Goal: Information Seeking & Learning: Learn about a topic

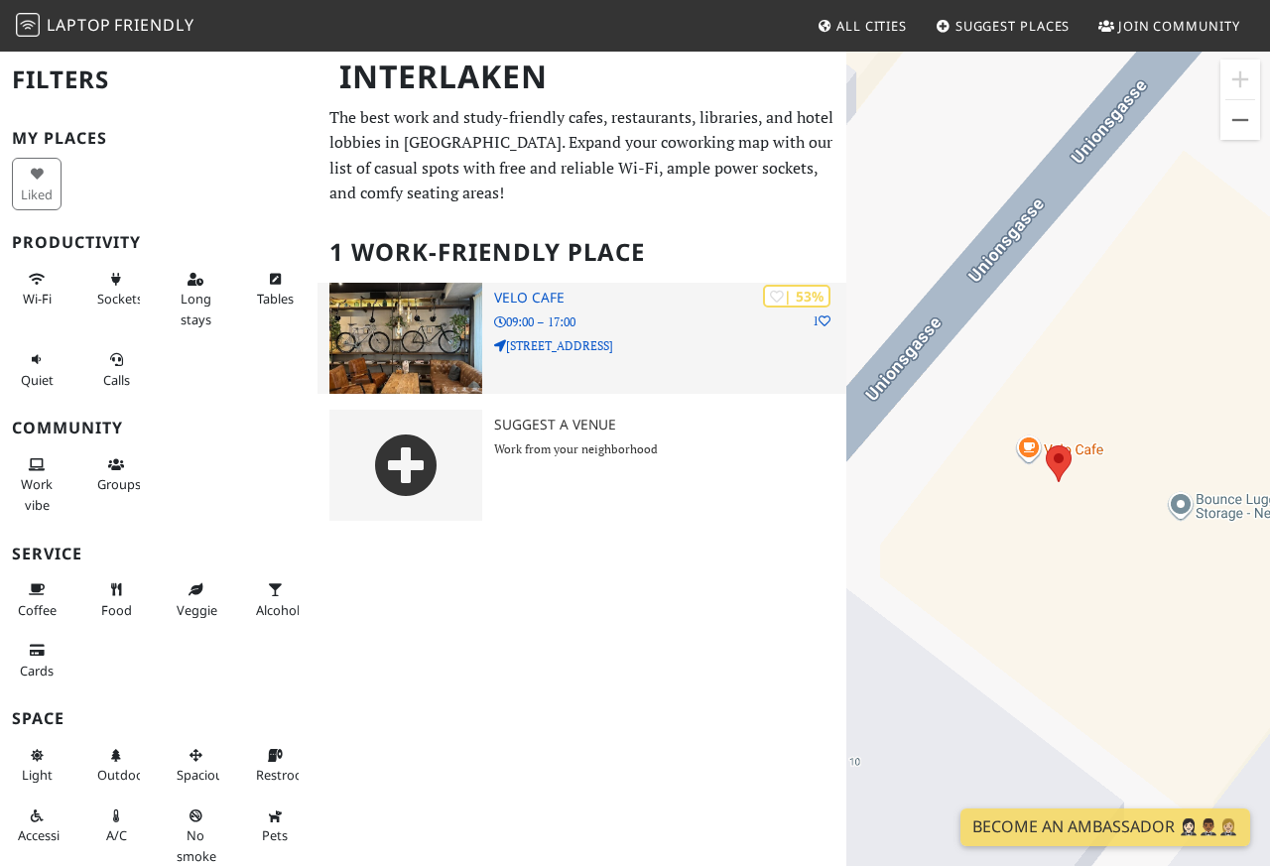
click at [557, 332] on div "| 53% 1 Velo Cafe 09:00 – 17:00 [STREET_ADDRESS]" at bounding box center [670, 338] width 353 height 111
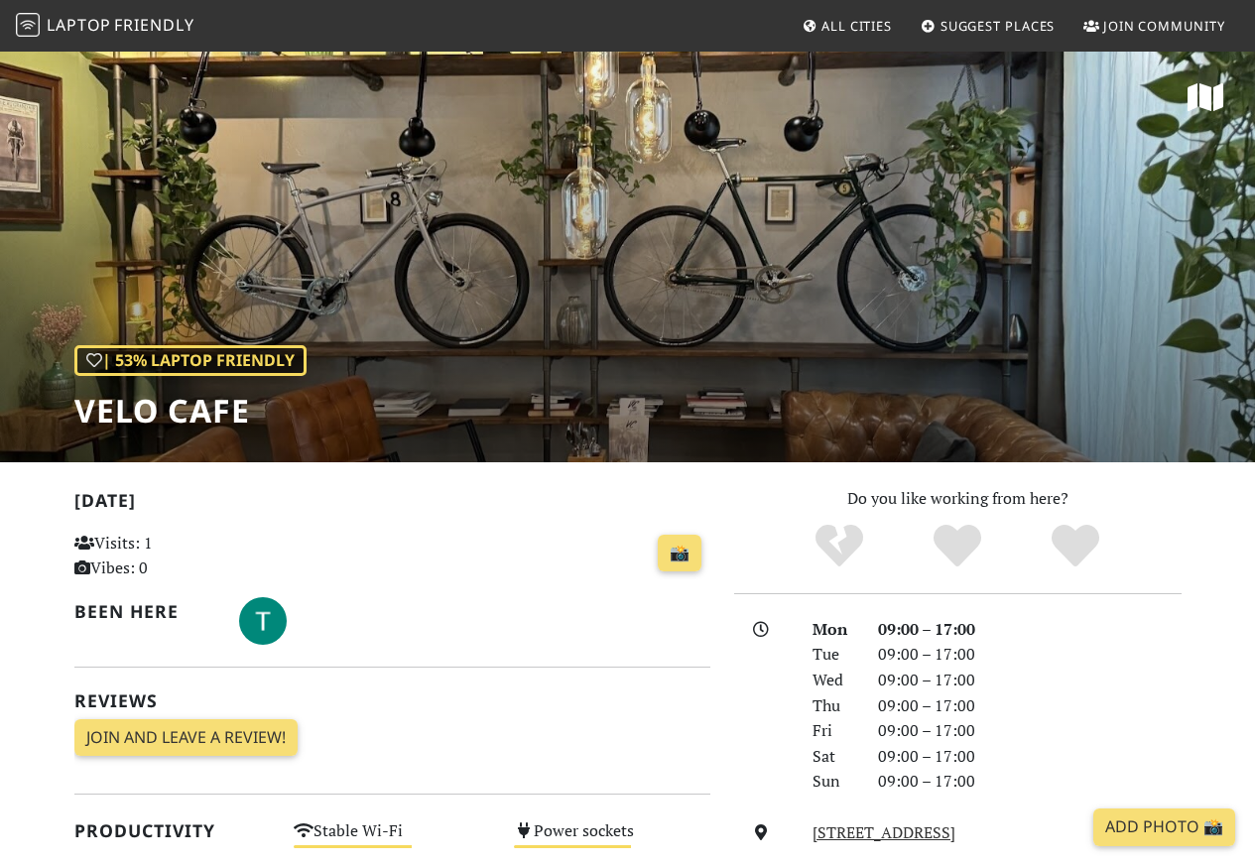
click at [526, 302] on div "| 53% Laptop Friendly Velo Cafe" at bounding box center [627, 256] width 1255 height 413
